Goal: Task Accomplishment & Management: Use online tool/utility

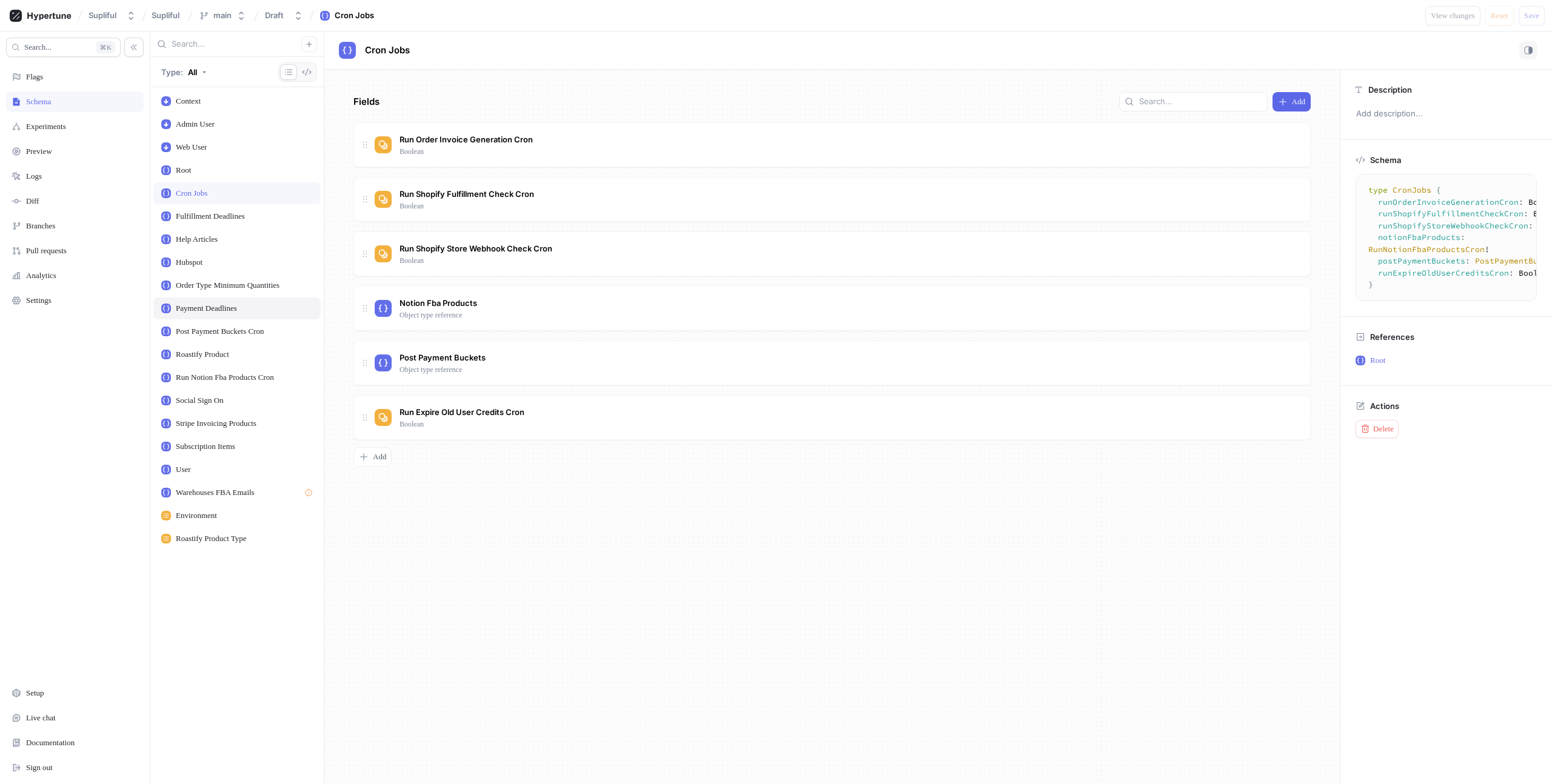
click at [211, 307] on div "Payment Deadlines" at bounding box center [206, 308] width 61 height 10
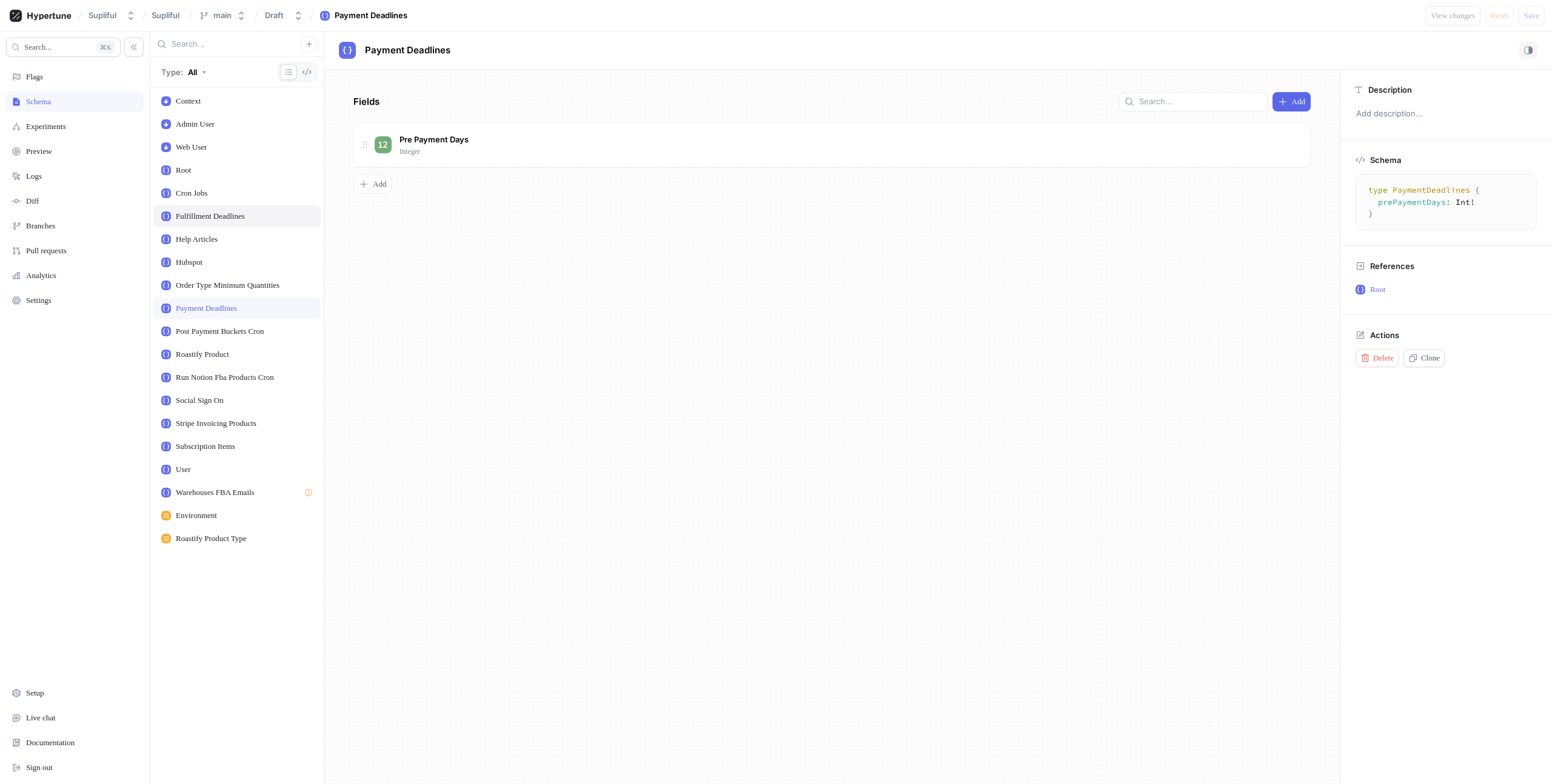
click at [221, 219] on div "Fulfillment Deadlines" at bounding box center [211, 216] width 69 height 10
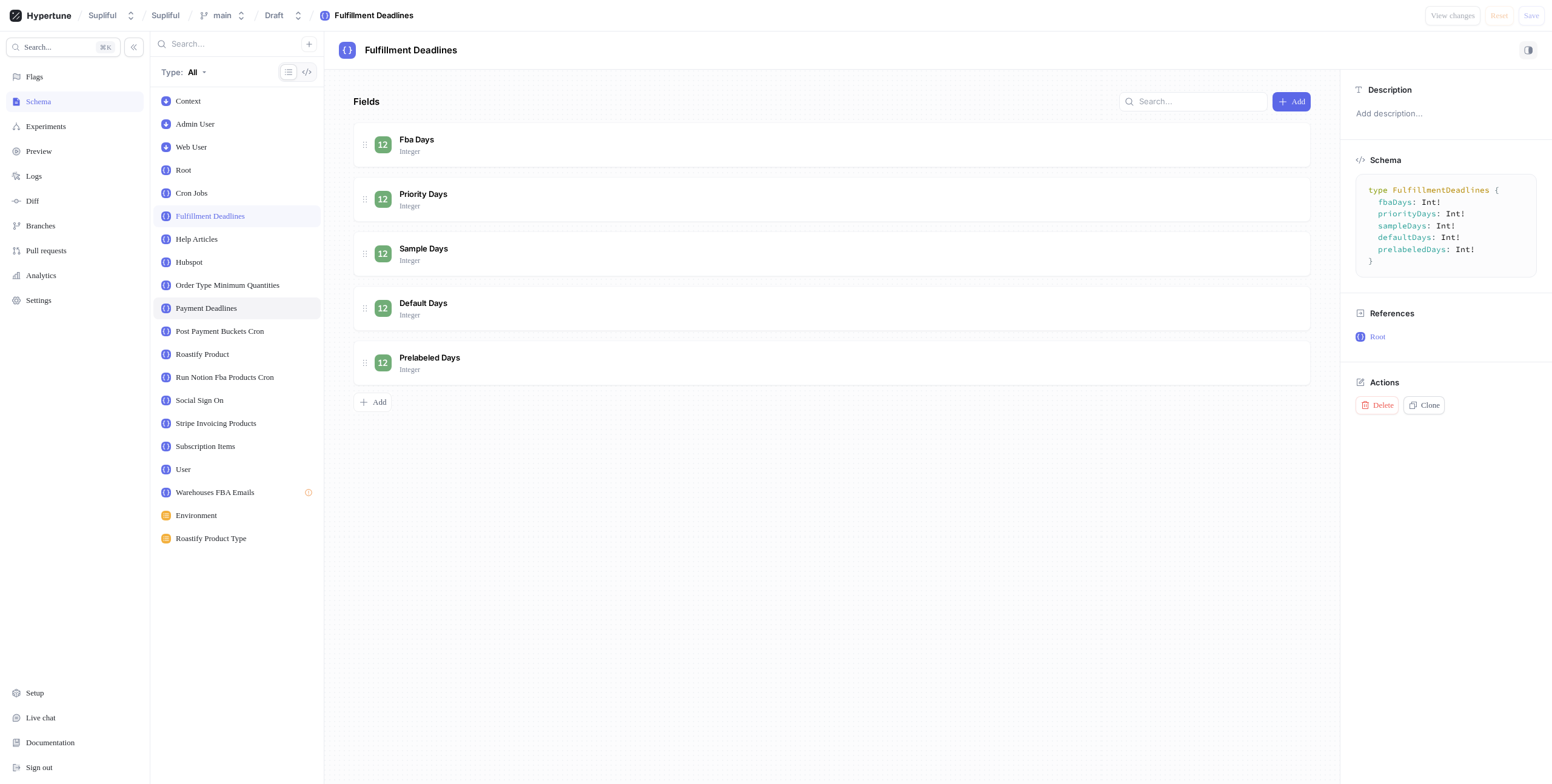
click at [210, 307] on div "Payment Deadlines" at bounding box center [206, 308] width 61 height 10
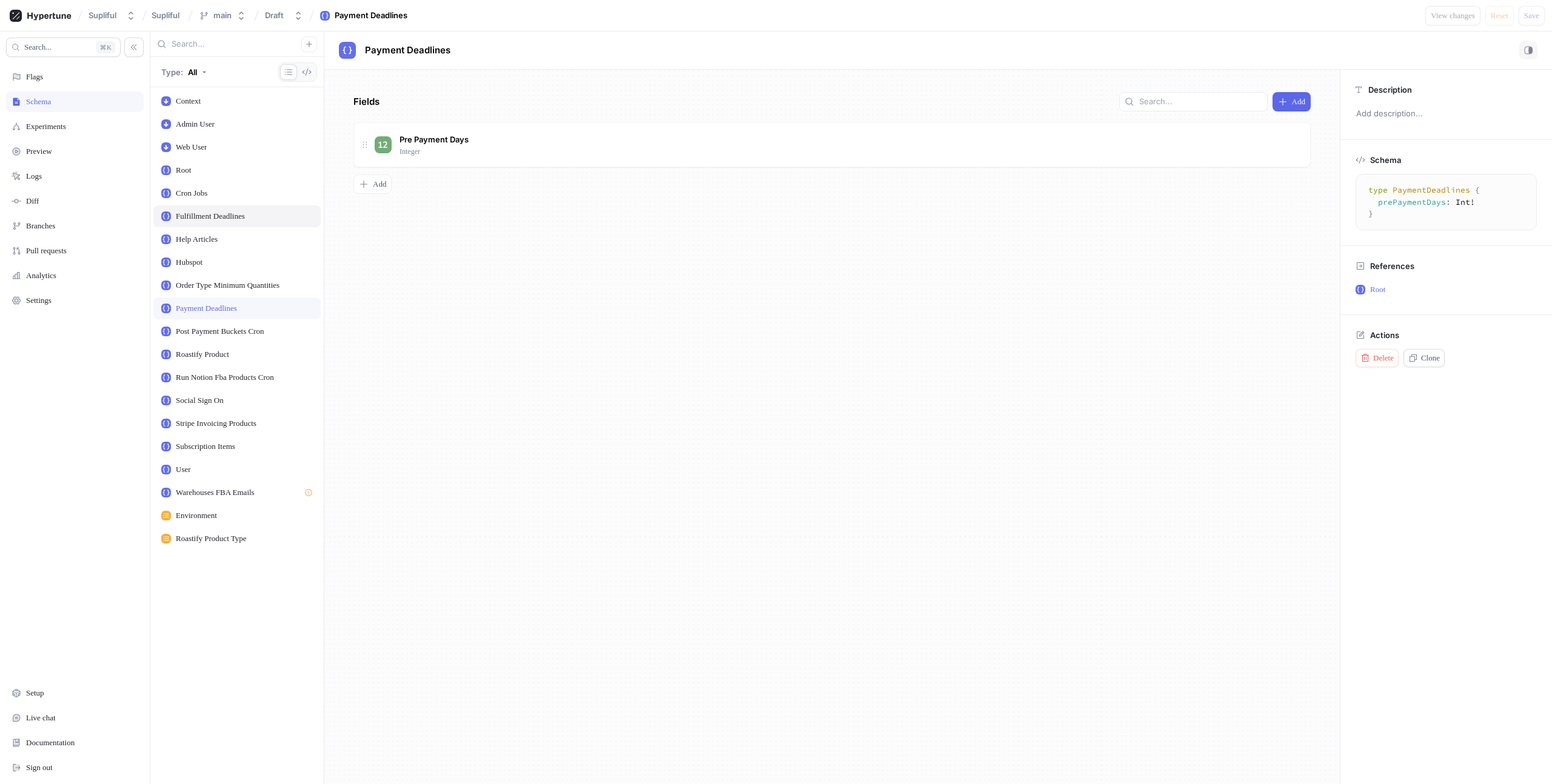
click at [222, 222] on div "Fulfillment Deadlines" at bounding box center [237, 216] width 167 height 22
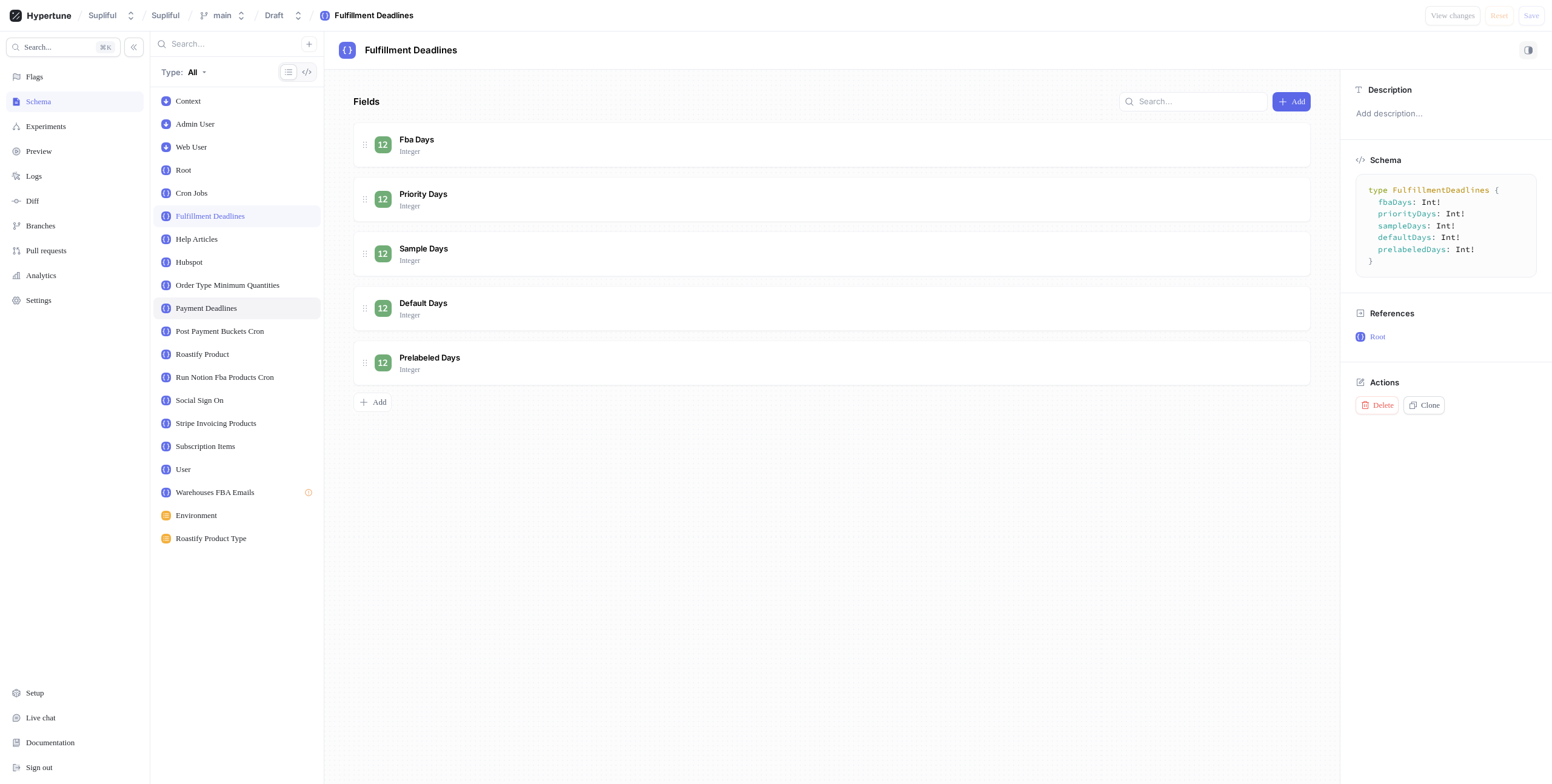
click at [201, 310] on div "Payment Deadlines" at bounding box center [206, 308] width 61 height 10
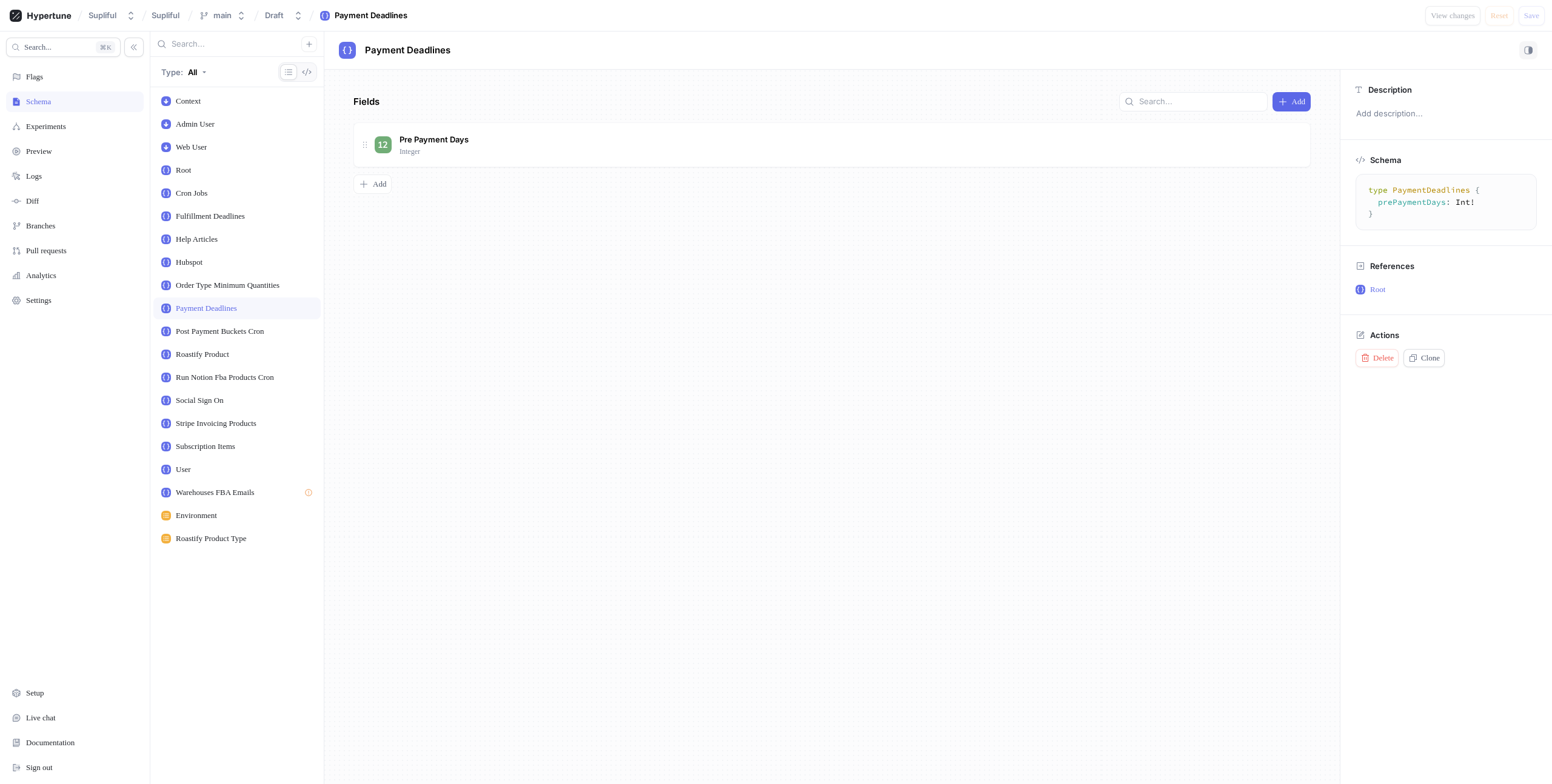
click at [1439, 188] on textarea "type PaymentDeadlines { prePaymentDays: Int! }" at bounding box center [1446, 202] width 170 height 45
click at [229, 173] on div "Root" at bounding box center [237, 170] width 151 height 10
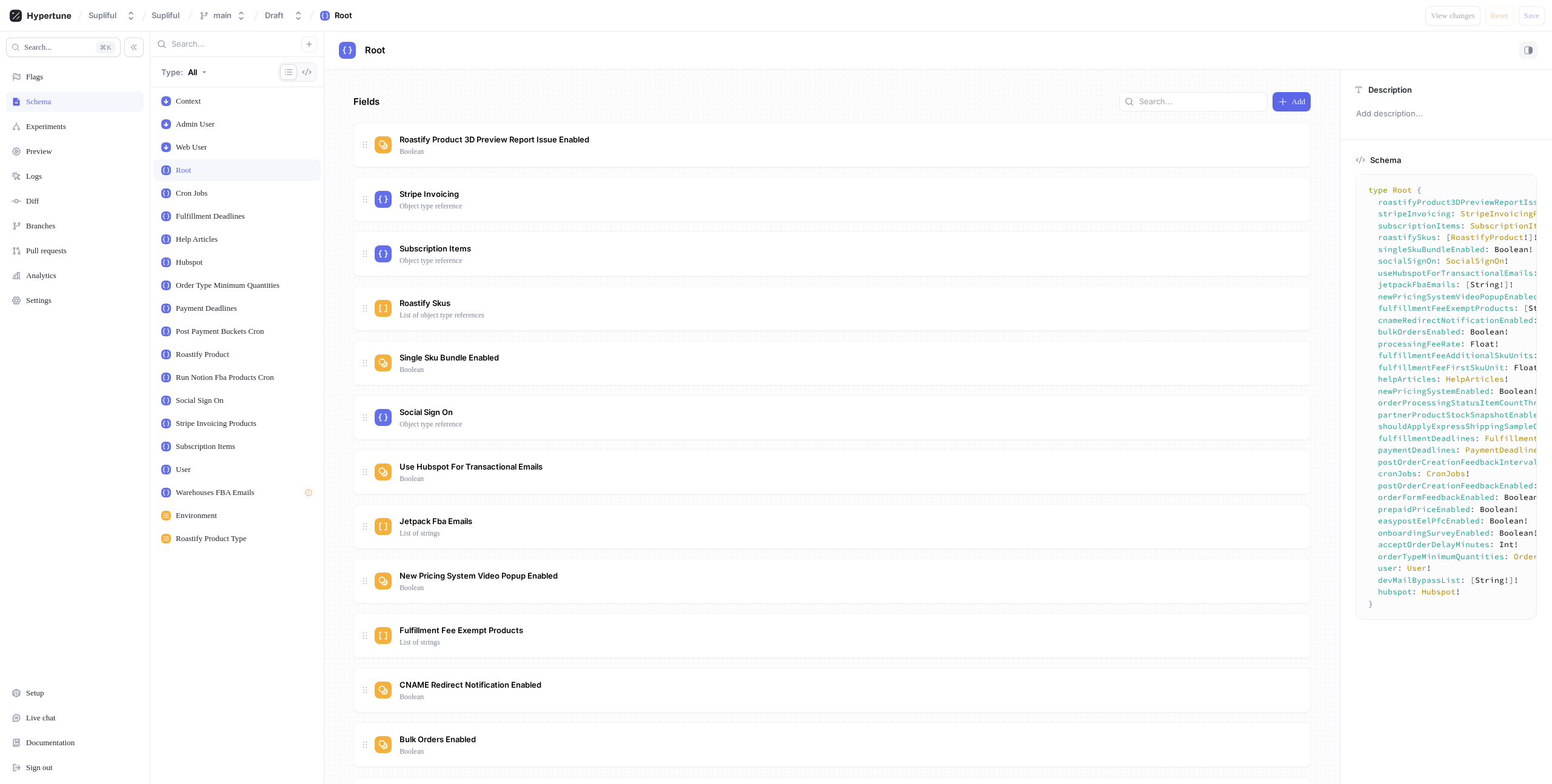
scroll to position [857, 0]
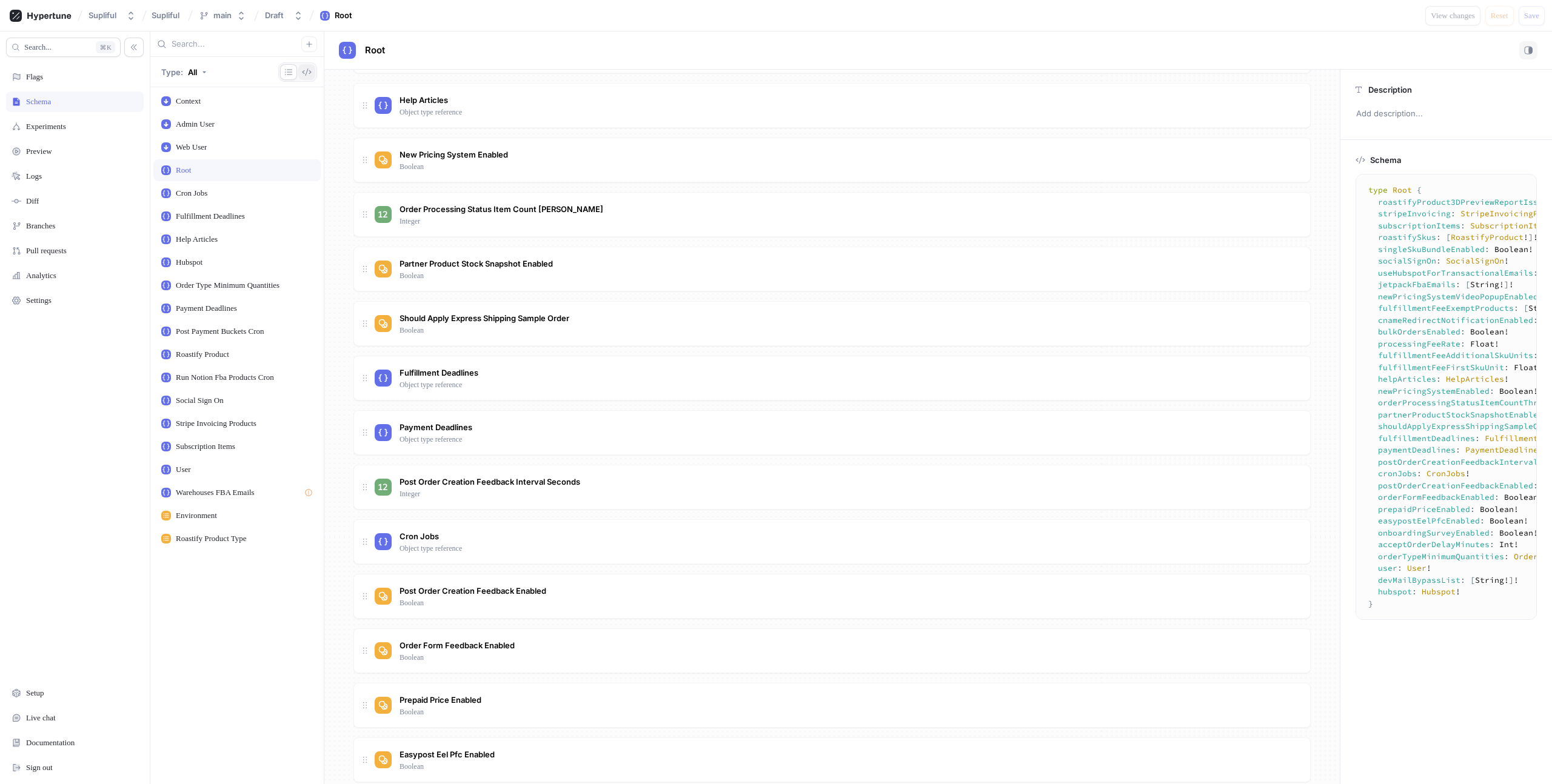
click at [313, 69] on button "button" at bounding box center [307, 72] width 17 height 15
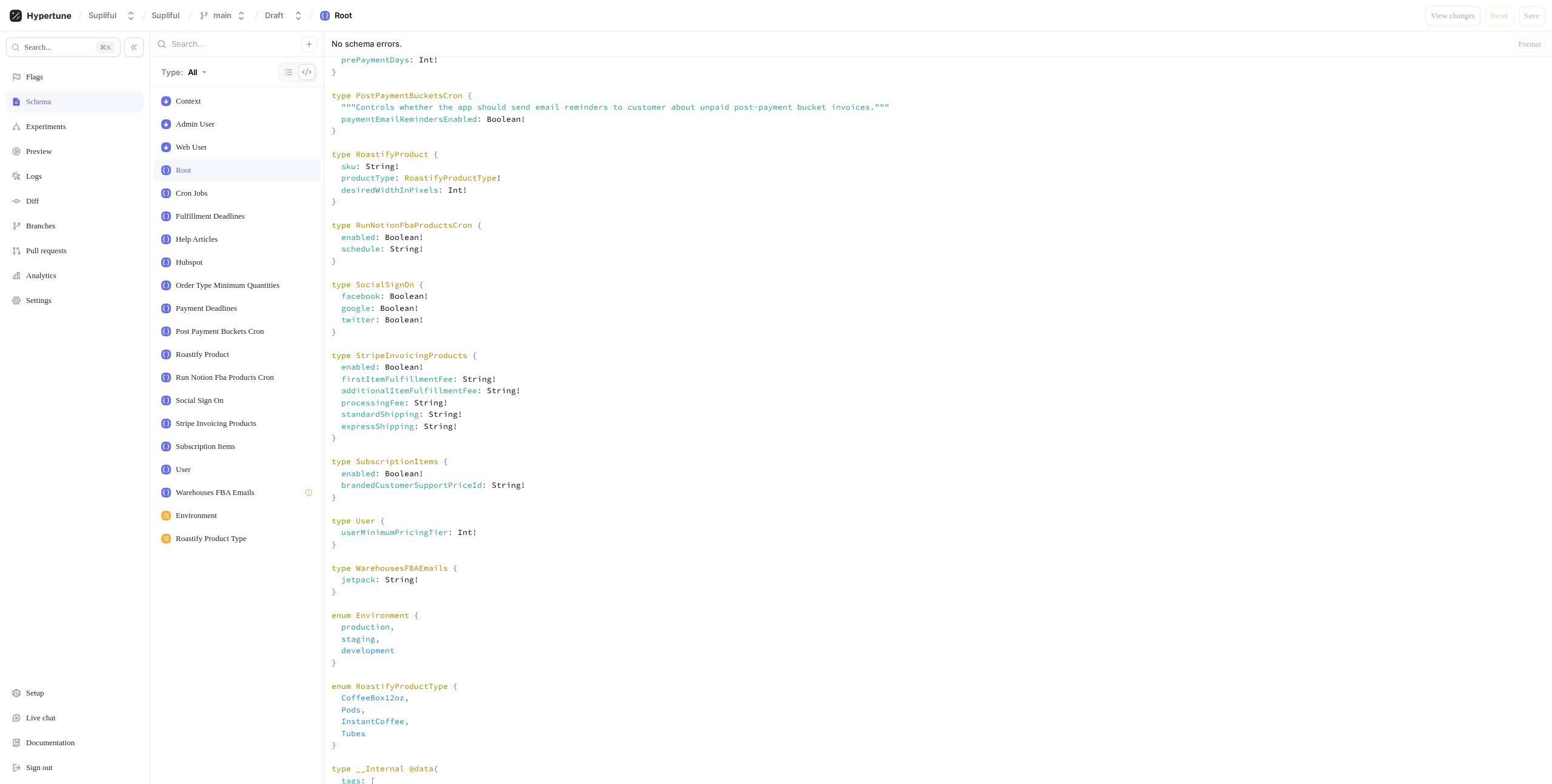
scroll to position [1679, 0]
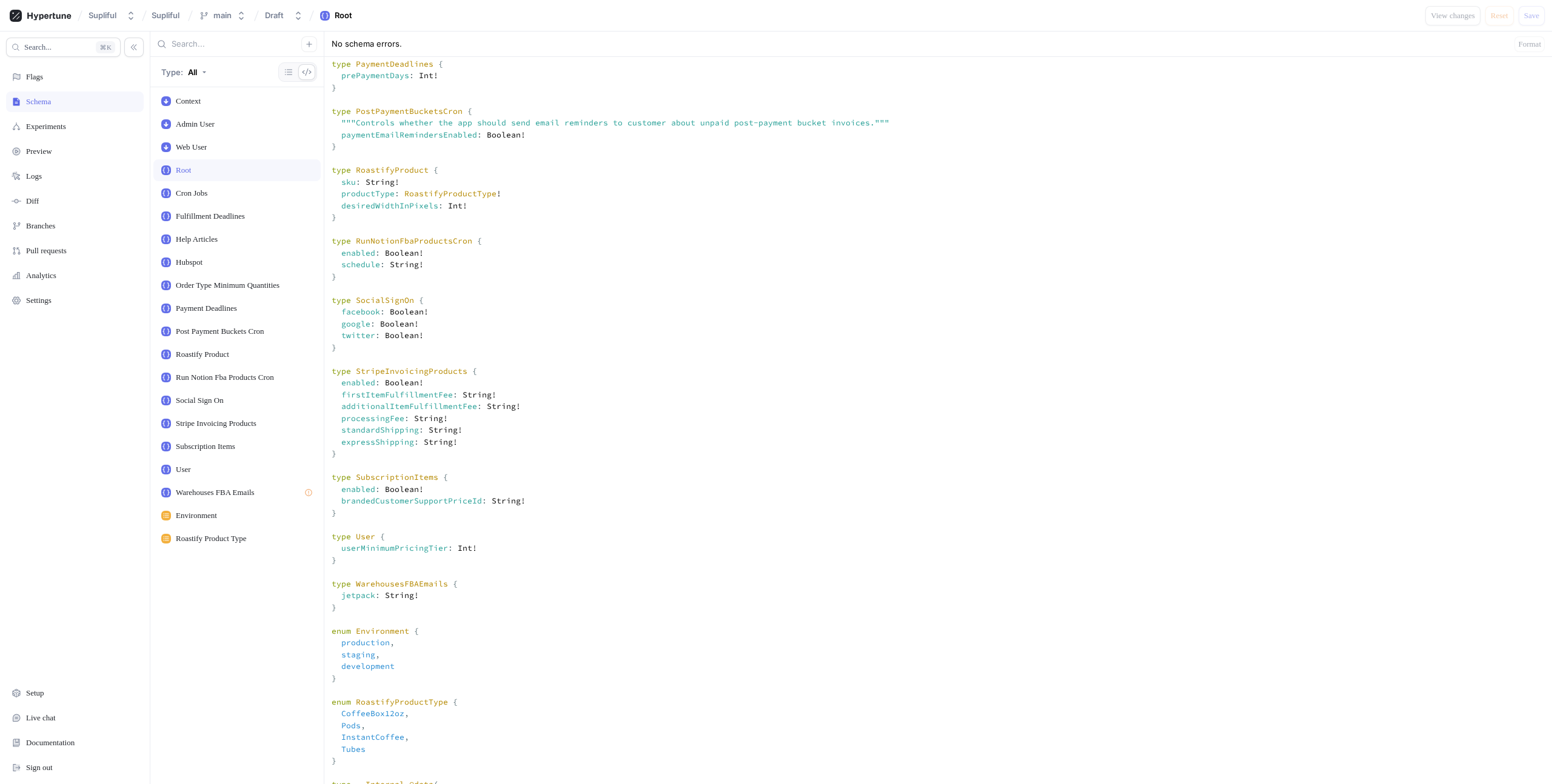
click at [443, 268] on textarea at bounding box center [937, 107] width 1227 height 3062
click at [499, 253] on textarea at bounding box center [937, 107] width 1227 height 3062
click at [395, 249] on textarea at bounding box center [937, 107] width 1227 height 3062
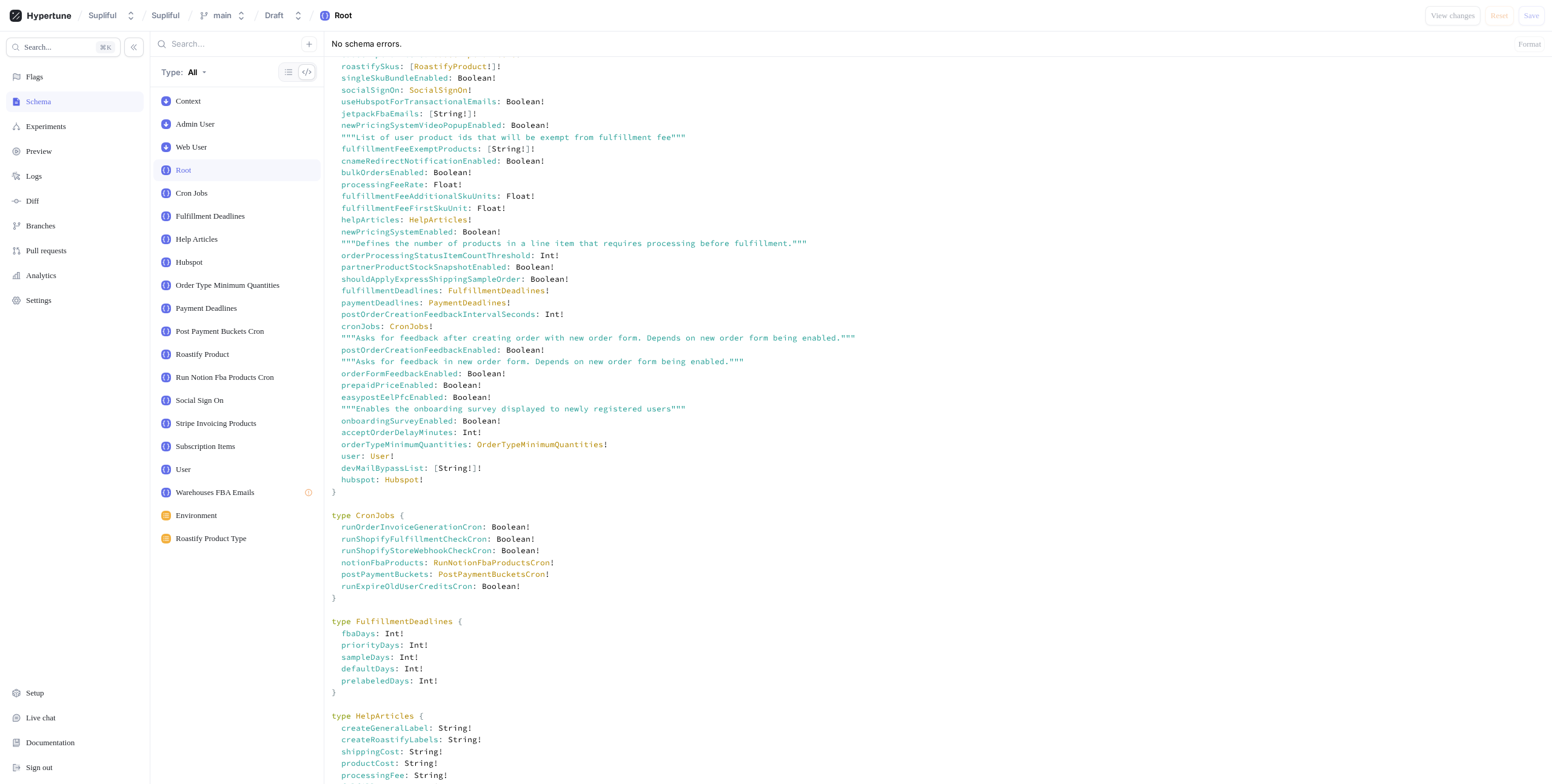
scroll to position [479, 0]
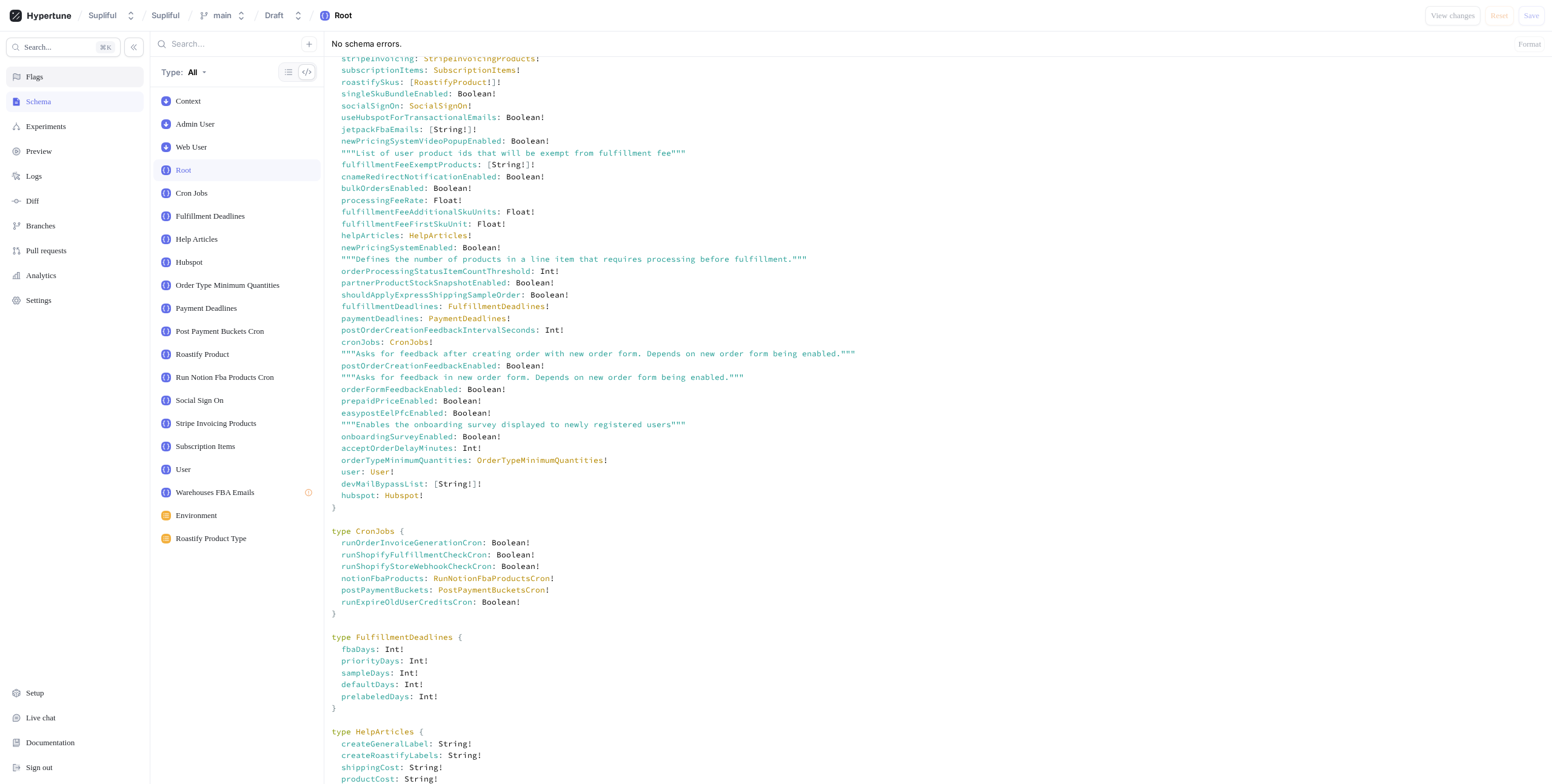
click at [62, 76] on div "Flags" at bounding box center [75, 77] width 127 height 10
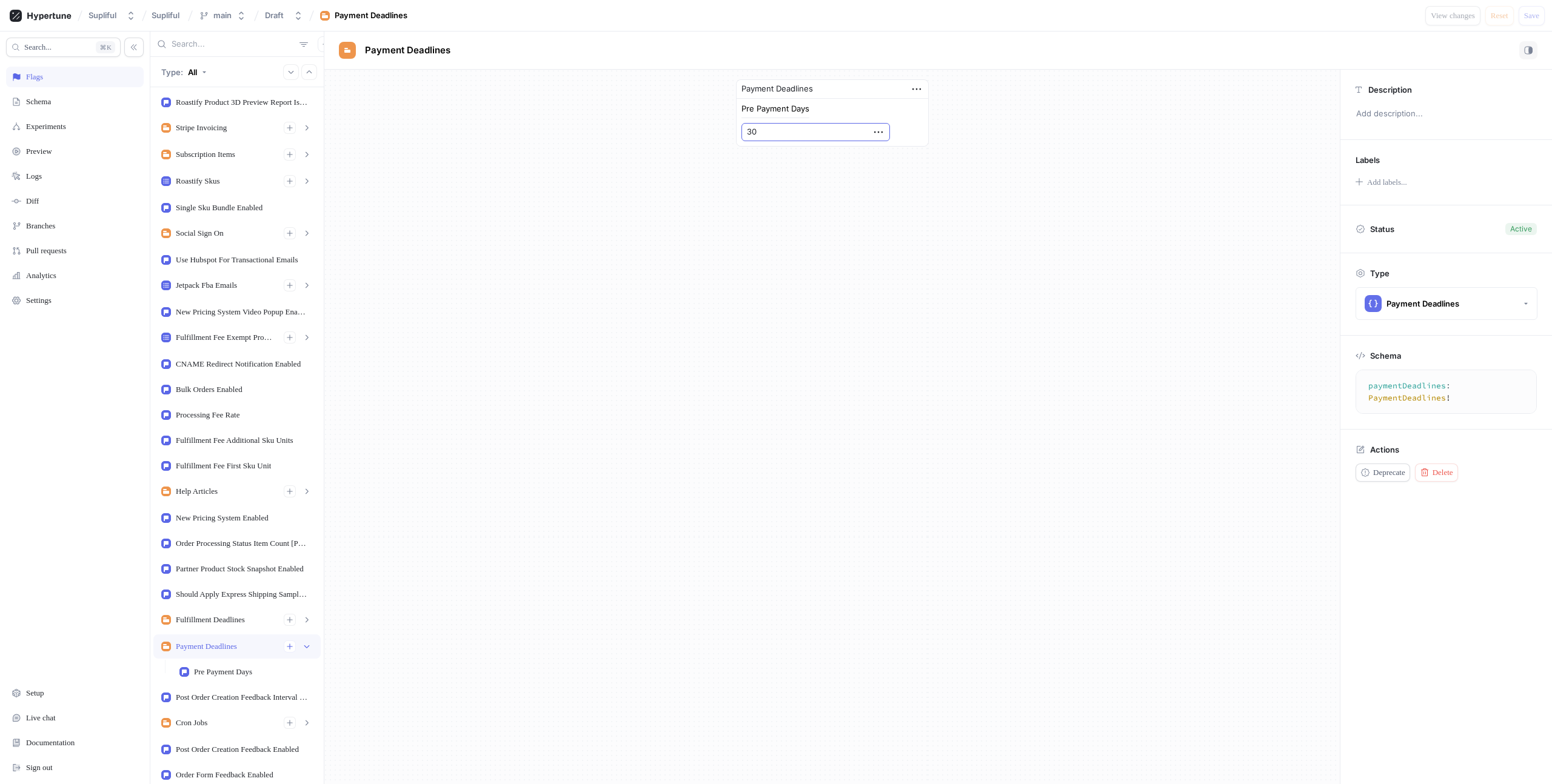
click at [784, 134] on input "30" at bounding box center [815, 133] width 149 height 19
type input "3"
type input "25"
click at [1534, 12] on span "Save" at bounding box center [1532, 15] width 15 height 7
click at [237, 12] on button "main" at bounding box center [222, 15] width 57 height 20
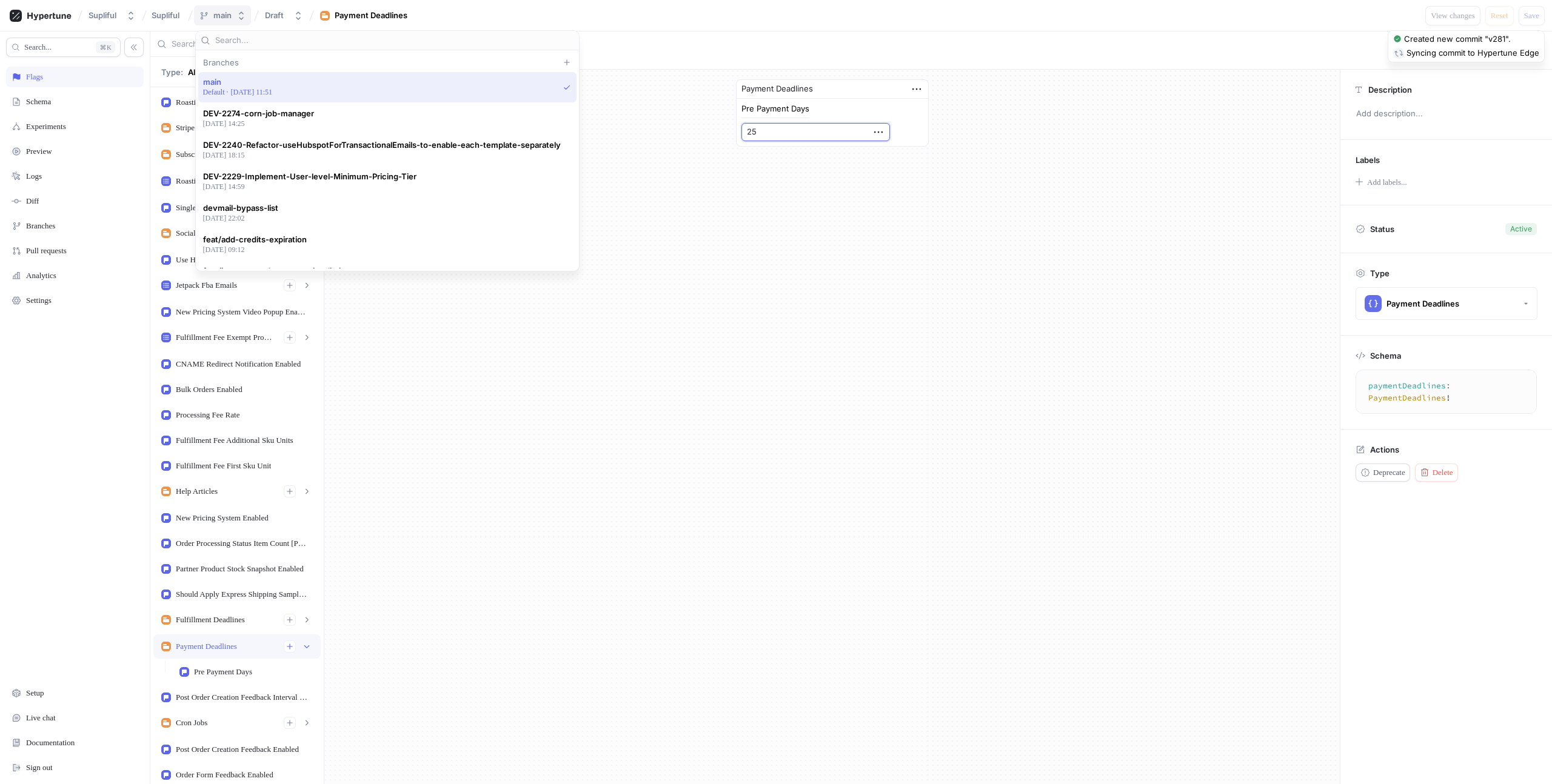
click at [237, 12] on button "main" at bounding box center [222, 15] width 57 height 20
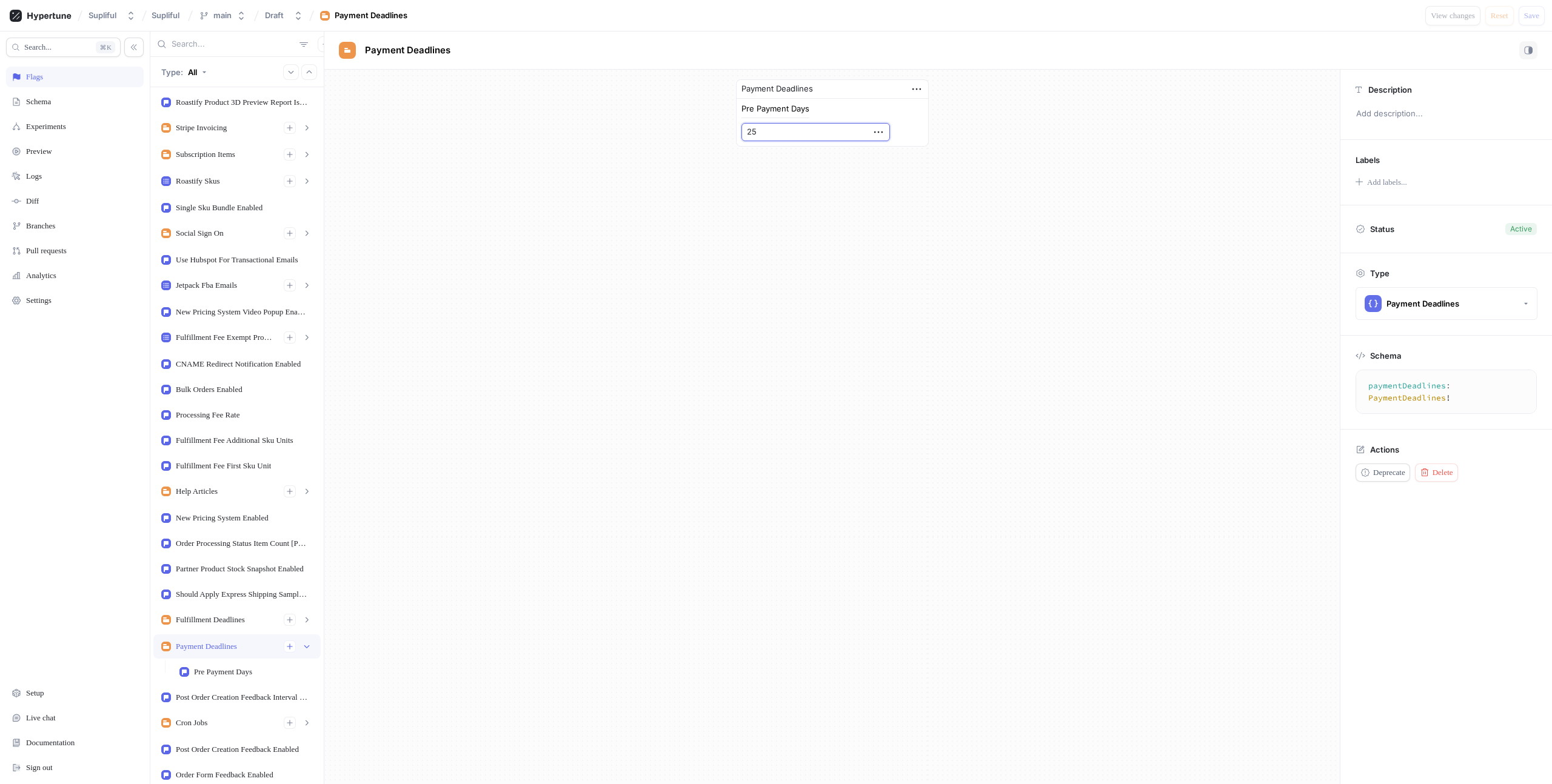
click at [784, 137] on input "25" at bounding box center [815, 133] width 149 height 19
type input "2"
type input "30"
click at [1524, 12] on span "Save" at bounding box center [1532, 15] width 15 height 7
